Goal: Information Seeking & Learning: Find specific fact

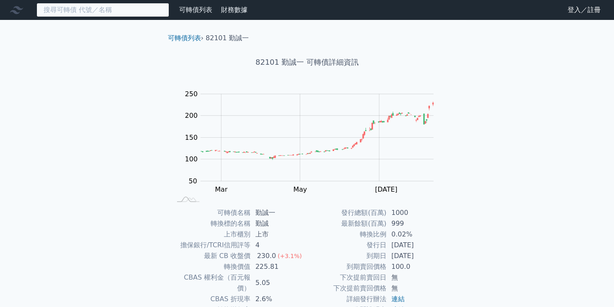
click at [133, 5] on input at bounding box center [103, 10] width 133 height 14
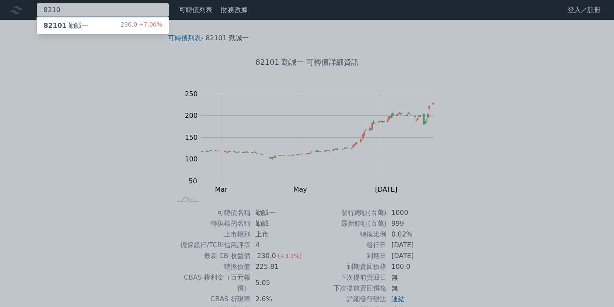
type input "8210"
click at [128, 25] on div "230.0 +7.00%" at bounding box center [141, 26] width 41 height 10
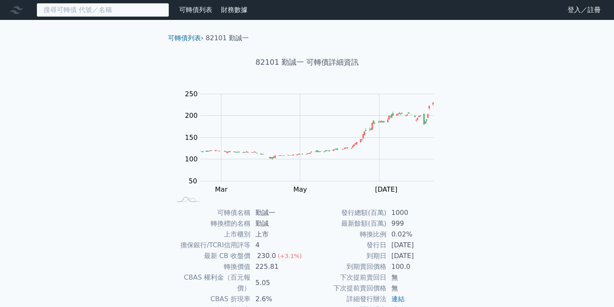
click at [73, 10] on input at bounding box center [103, 10] width 133 height 14
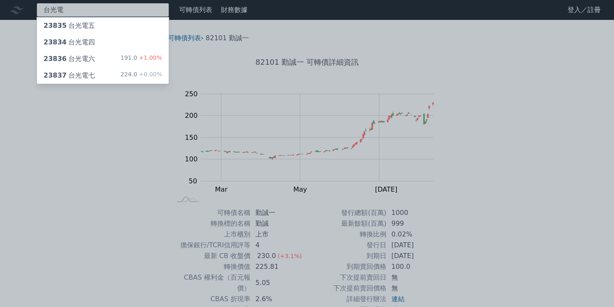
type input "台光電"
click at [80, 72] on div "23837 台光電七" at bounding box center [69, 76] width 51 height 10
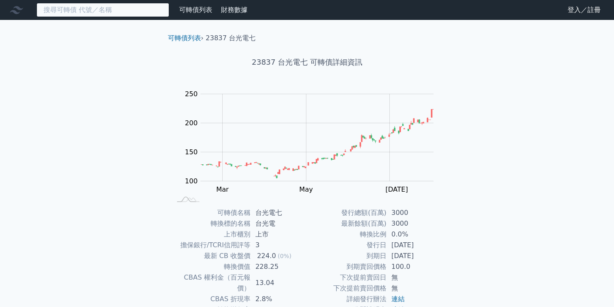
click at [78, 11] on input at bounding box center [103, 10] width 133 height 14
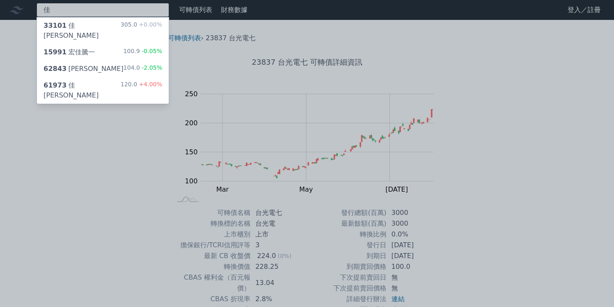
type input "佳"
click at [110, 77] on div "61973 佳[PERSON_NAME]三 120.0 +4.00%" at bounding box center [103, 90] width 132 height 27
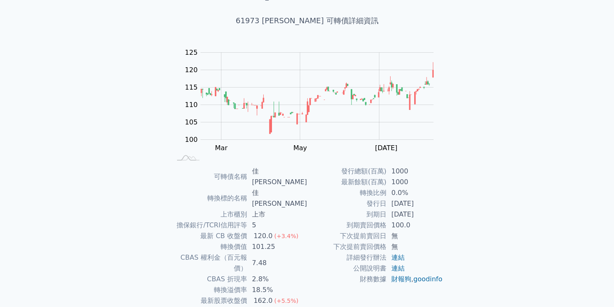
scroll to position [77, 0]
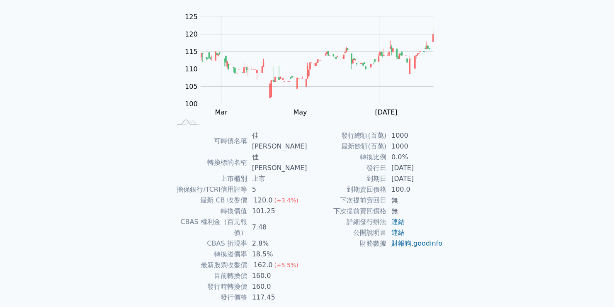
click at [134, 195] on div "可轉債列表 財務數據 可轉債列表 財務數據 登入／註冊 登入／註冊 可轉債列表 › 61973 佳必[PERSON_NAME] 61973 佳[PERSON_…" at bounding box center [307, 131] width 614 height 417
click at [121, 206] on div "可轉債列表 財務數據 可轉債列表 財務數據 登入／註冊 登入／註冊 可轉債列表 › 61973 佳必[PERSON_NAME] 61973 佳[PERSON_…" at bounding box center [307, 131] width 614 height 417
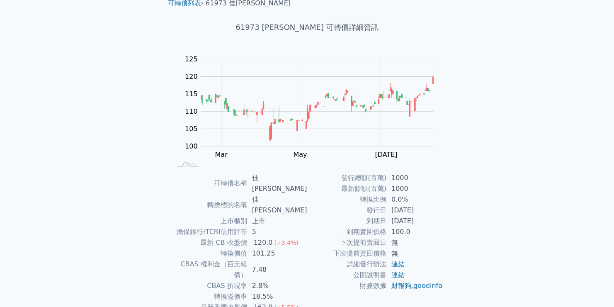
scroll to position [0, 0]
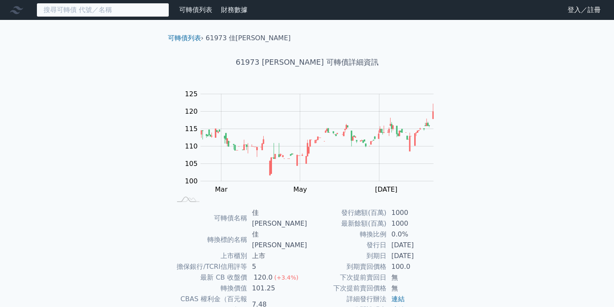
click at [102, 4] on input at bounding box center [103, 10] width 133 height 14
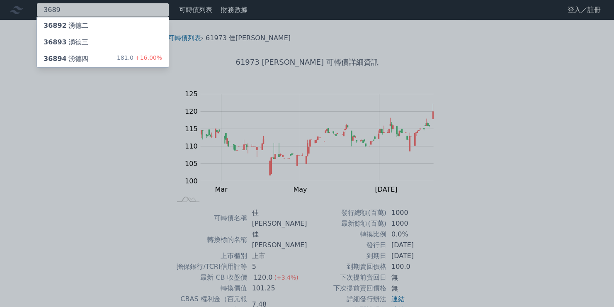
type input "3689"
click at [106, 63] on div "36894 湧德四 181.0 +16.00%" at bounding box center [103, 59] width 132 height 17
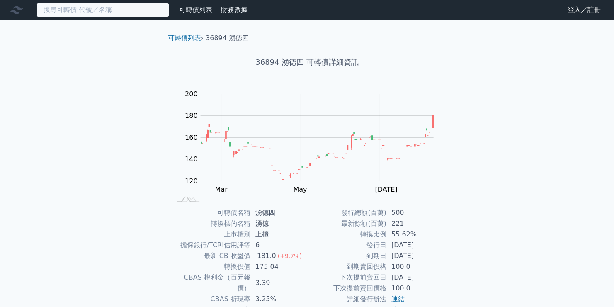
click at [73, 12] on input at bounding box center [103, 10] width 133 height 14
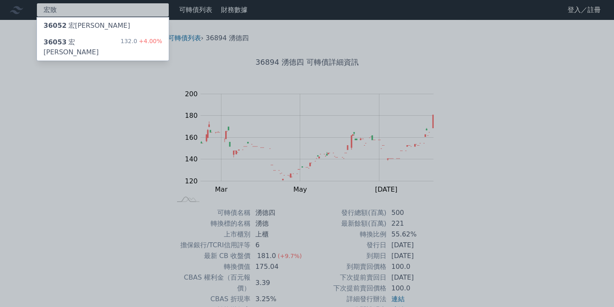
type input "宏致"
click at [122, 45] on div "36053 宏致三 132.0 +4.00%" at bounding box center [103, 47] width 132 height 27
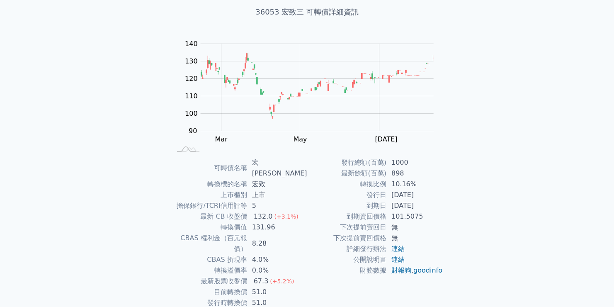
scroll to position [36, 0]
